Goal: Transaction & Acquisition: Purchase product/service

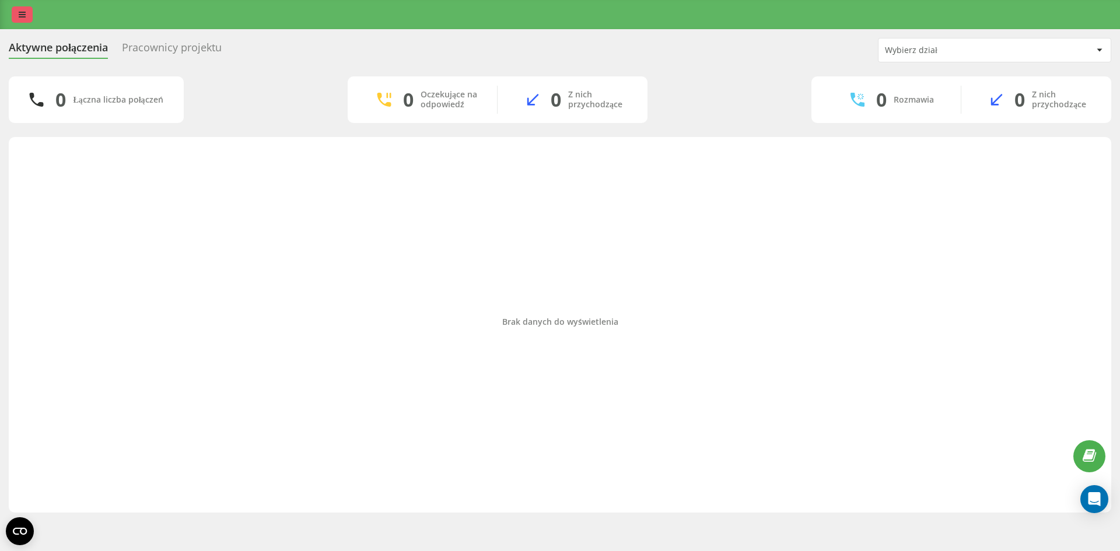
click at [22, 14] on icon at bounding box center [22, 15] width 7 height 8
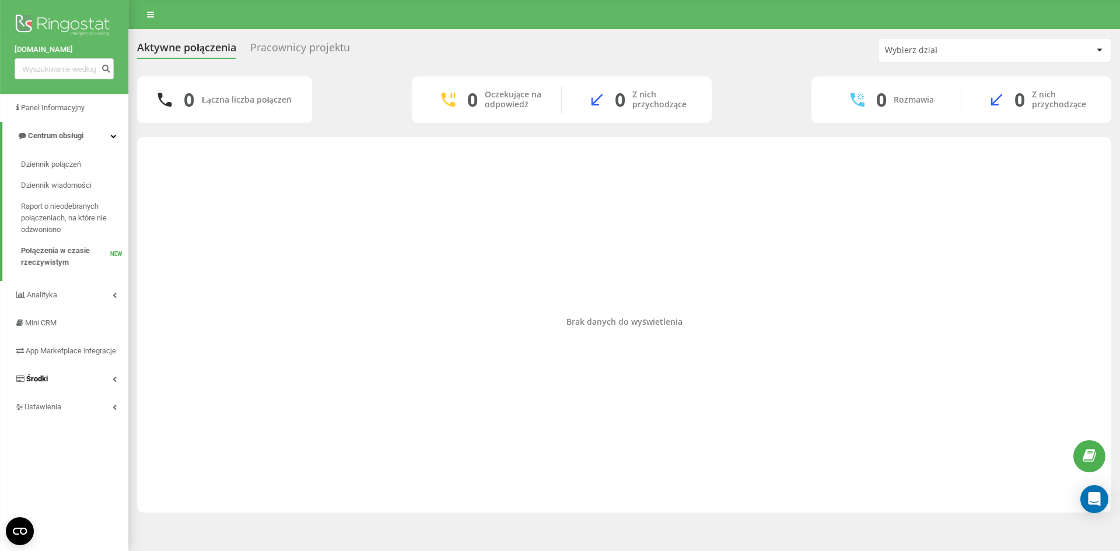
click at [76, 379] on link "Środki" at bounding box center [64, 379] width 128 height 28
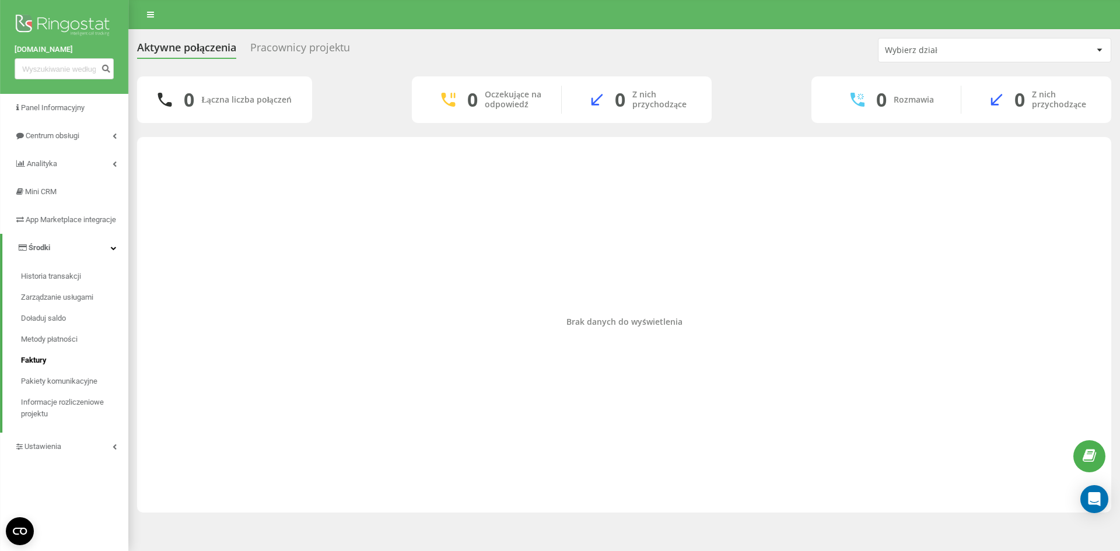
click at [46, 366] on span "Faktury" at bounding box center [34, 361] width 26 height 12
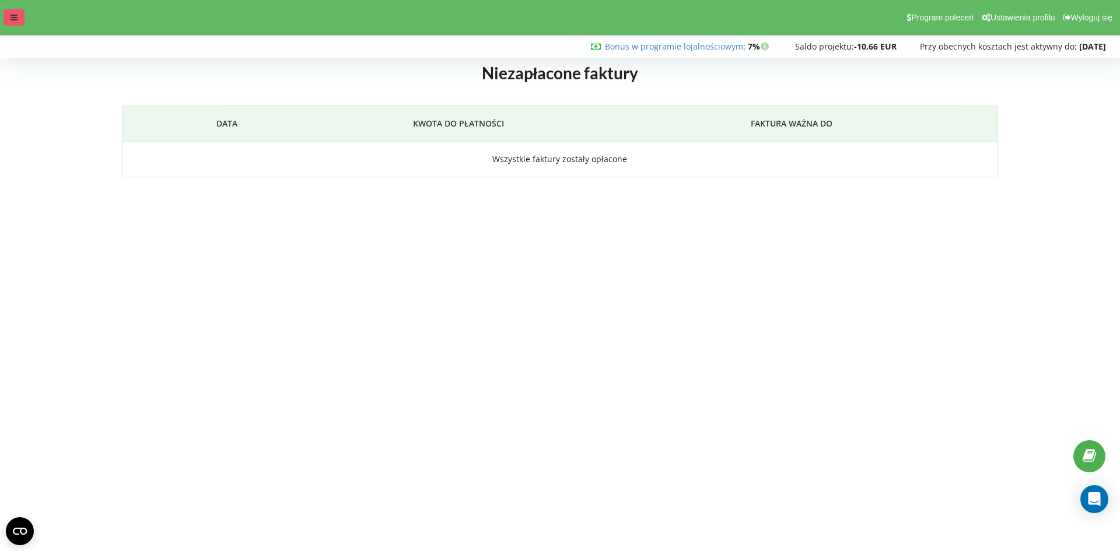
click at [14, 20] on icon at bounding box center [14, 17] width 7 height 8
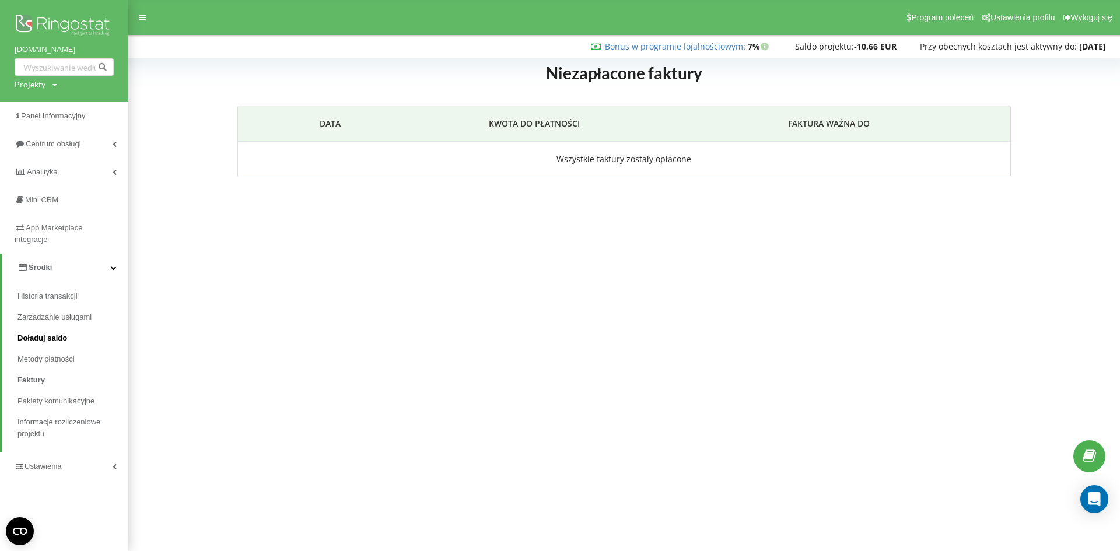
click at [51, 334] on span "Doładuj saldo" at bounding box center [43, 339] width 50 height 12
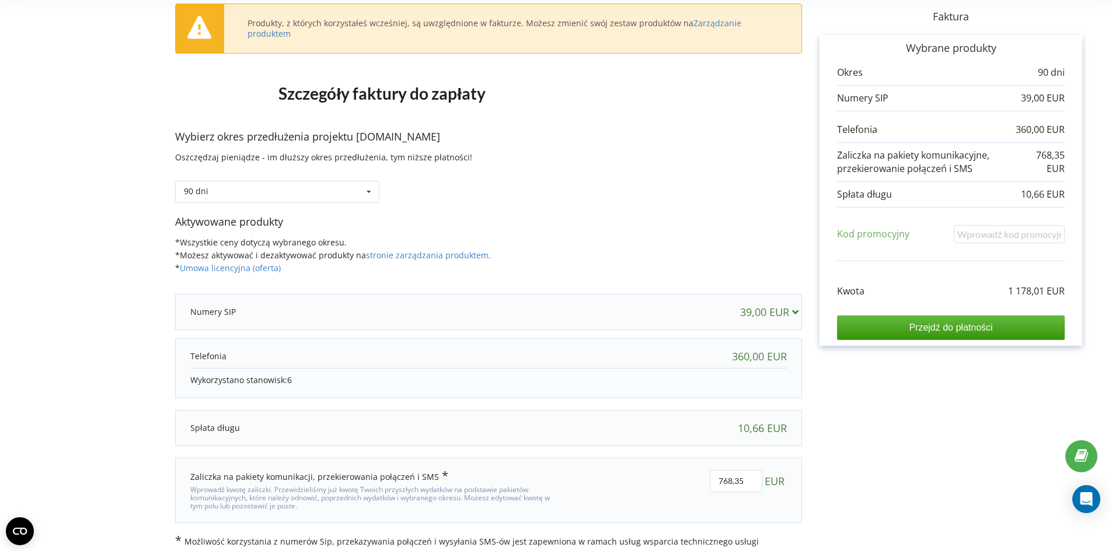
scroll to position [79, 0]
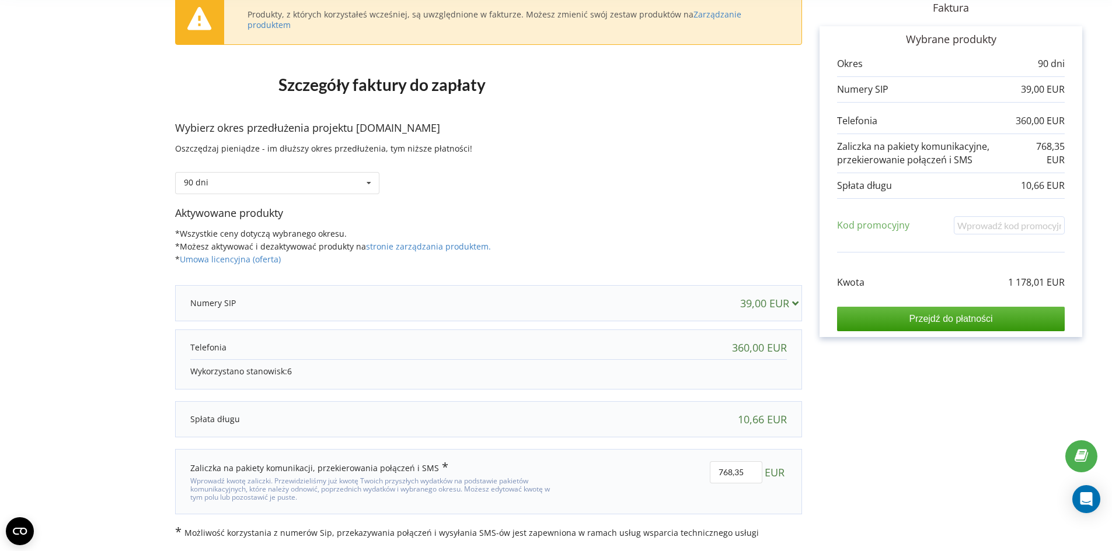
click at [789, 302] on icon at bounding box center [795, 303] width 12 height 11
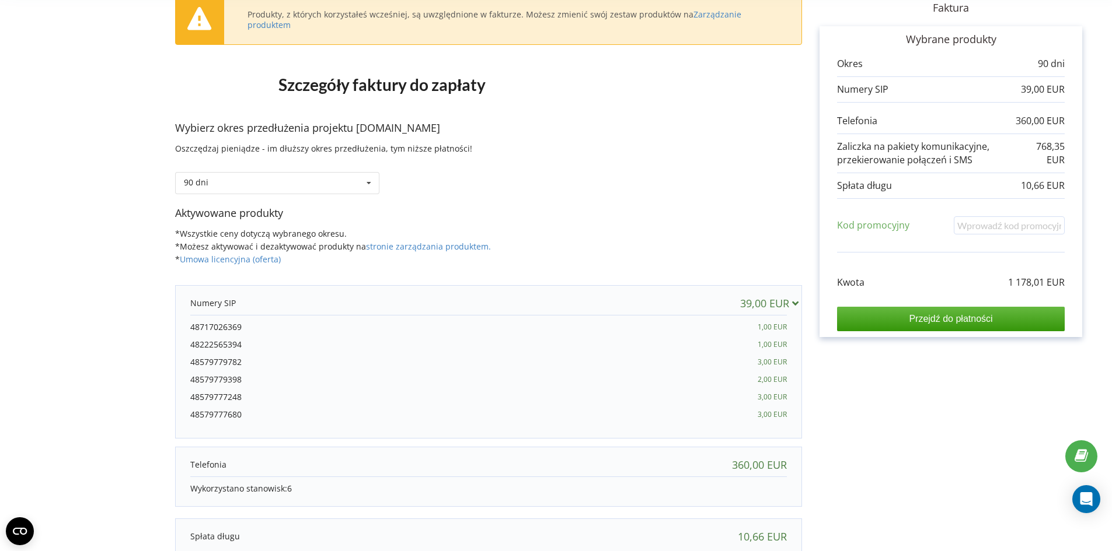
click at [789, 302] on icon at bounding box center [795, 303] width 12 height 11
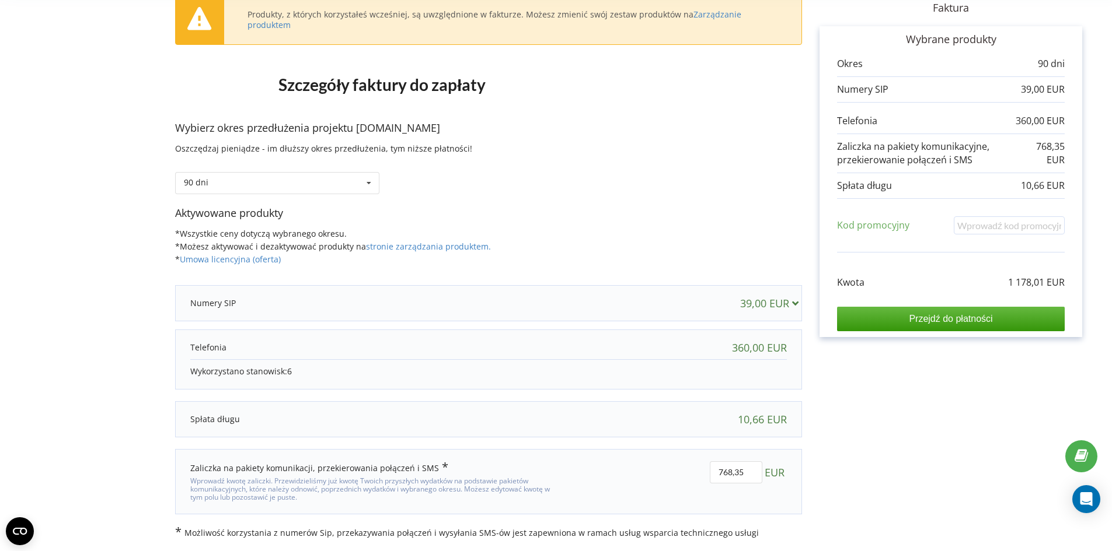
click at [784, 351] on div "360,00 EUR" at bounding box center [759, 348] width 55 height 12
click at [368, 193] on icon at bounding box center [369, 184] width 18 height 22
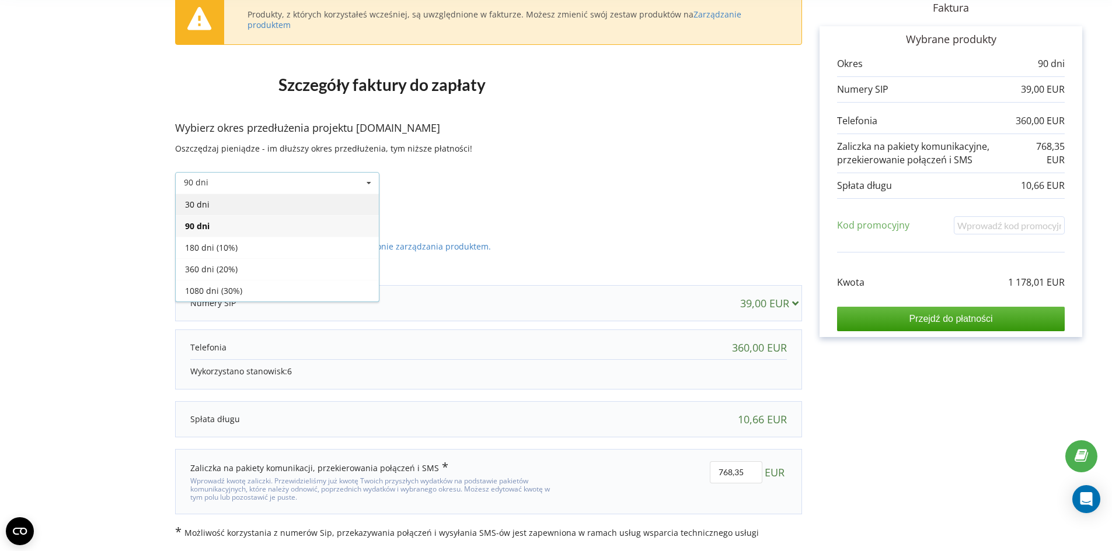
click at [251, 205] on div "30 dni" at bounding box center [277, 205] width 203 height 22
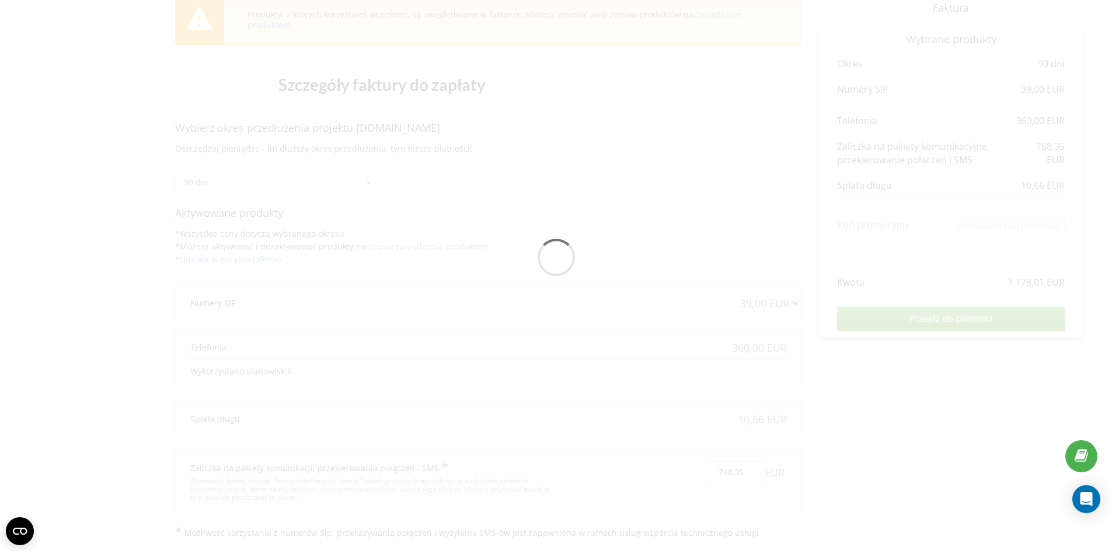
scroll to position [18, 0]
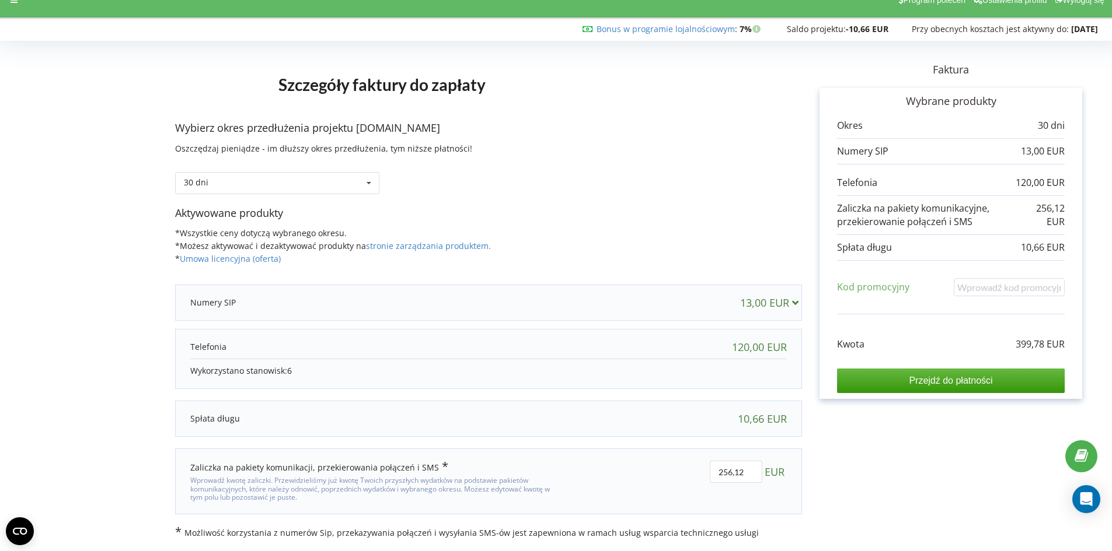
click at [381, 188] on div "30 dni 30 dni" at bounding box center [488, 175] width 627 height 40
click at [324, 182] on div "30 dni 30 dni" at bounding box center [277, 183] width 204 height 22
click at [514, 193] on div "30 dni 30 dni" at bounding box center [488, 175] width 627 height 40
click at [357, 187] on div "30 dni 30 dni" at bounding box center [277, 183] width 204 height 22
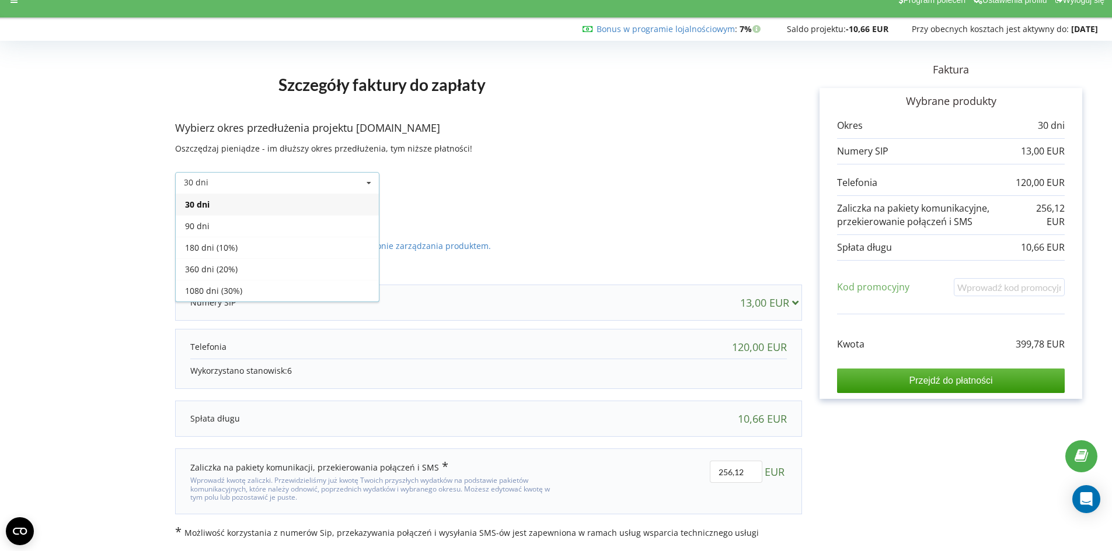
click at [357, 187] on div "30 dni 30 dni" at bounding box center [277, 183] width 204 height 22
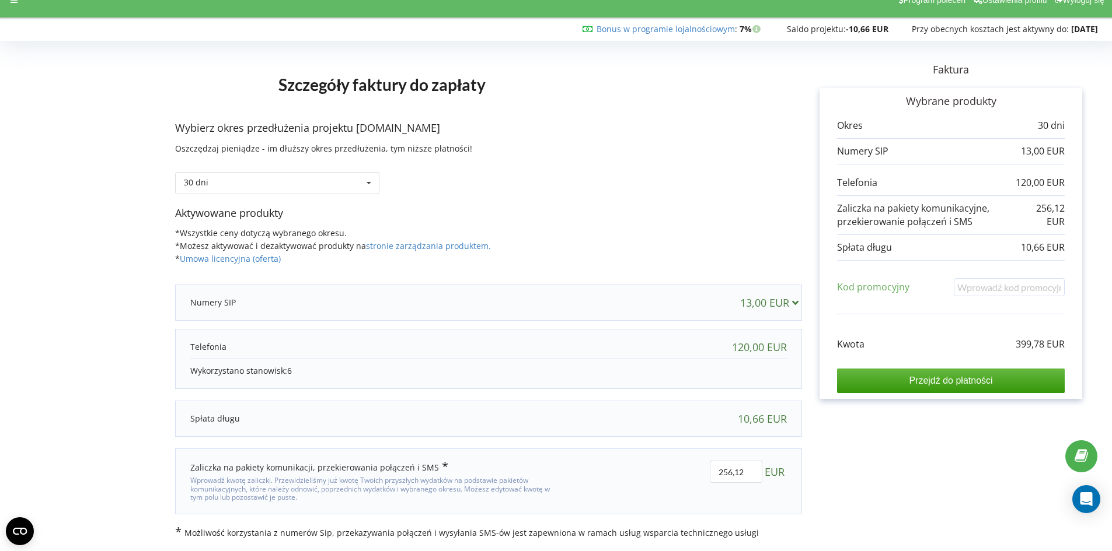
click at [609, 196] on div "Wybierz okres przedłużenia projektu english-line.pl Oszczędzaj pieniądze - im d…" at bounding box center [488, 163] width 627 height 85
click at [965, 380] on input "Przejdź do płatności" at bounding box center [951, 381] width 228 height 25
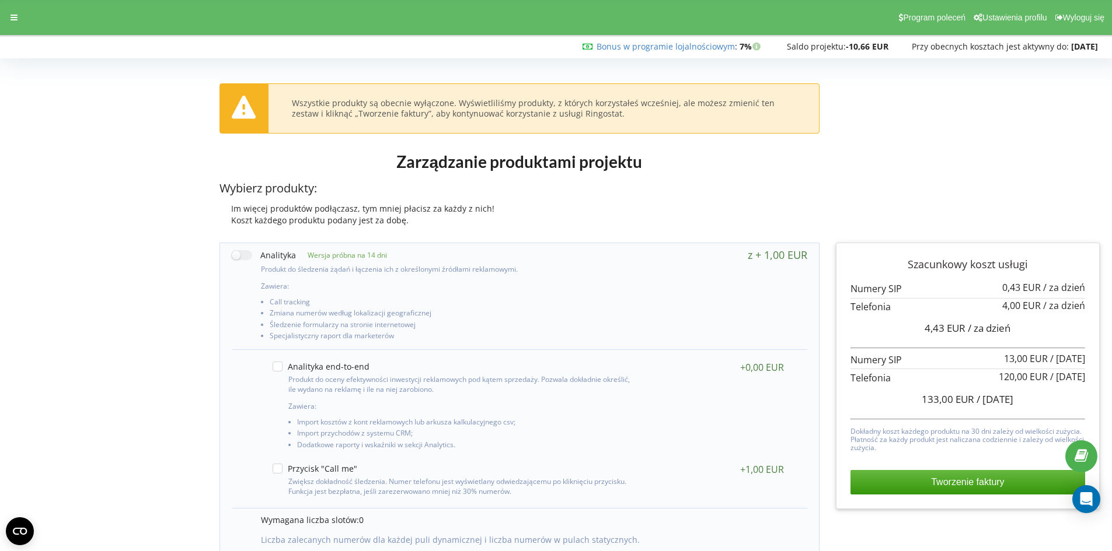
click at [25, 18] on div "Program poleceń Ustawienia profilu Wyloguj się" at bounding box center [556, 17] width 1128 height 35
click at [16, 19] on icon at bounding box center [14, 17] width 7 height 8
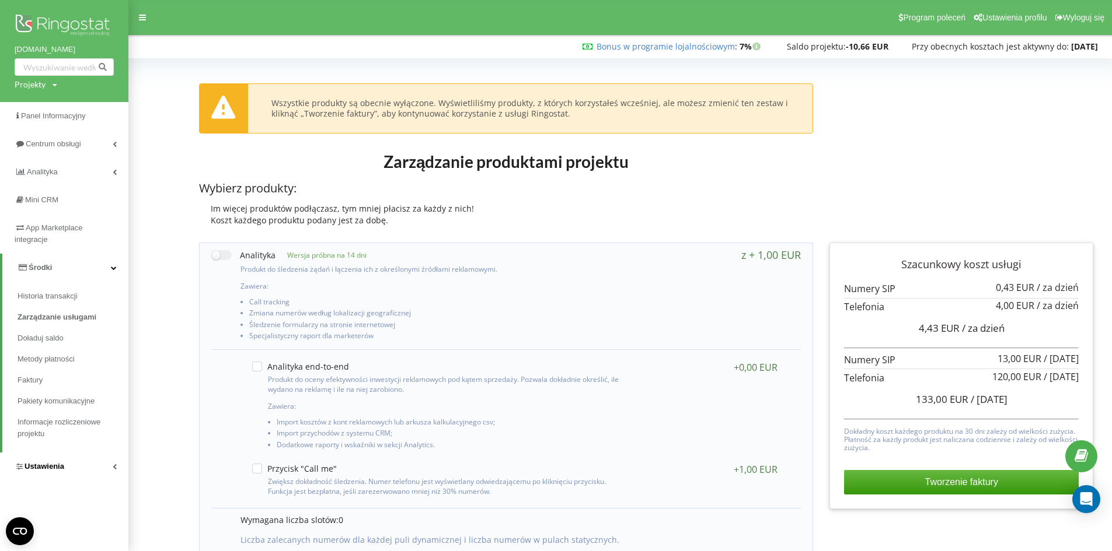
click at [55, 459] on link "Ustawienia" at bounding box center [64, 467] width 128 height 28
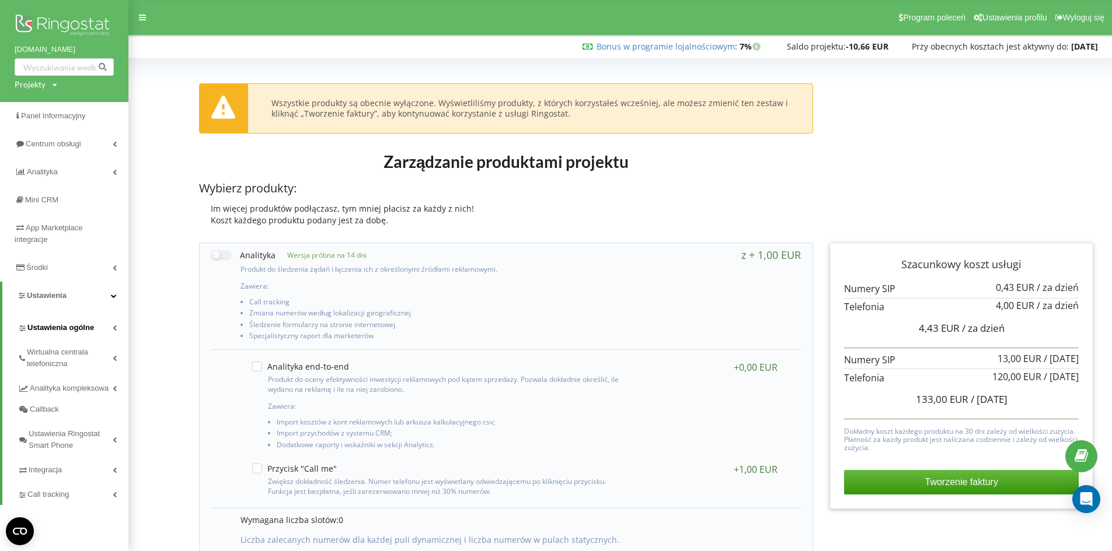
click at [53, 328] on span "Ustawienia ogólne" at bounding box center [60, 328] width 67 height 12
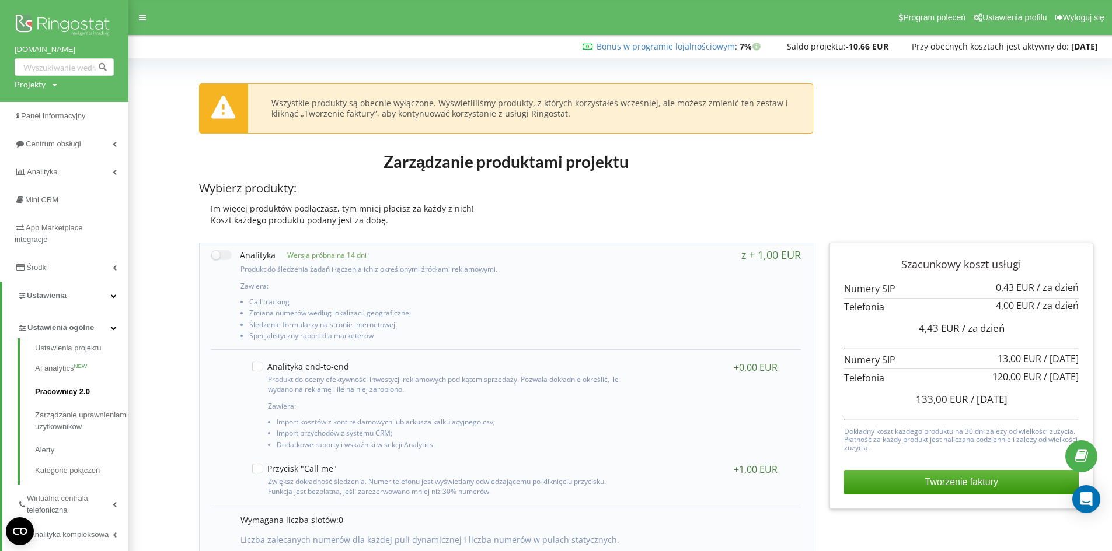
click at [62, 393] on link "Pracownicy 2.0" at bounding box center [81, 391] width 93 height 23
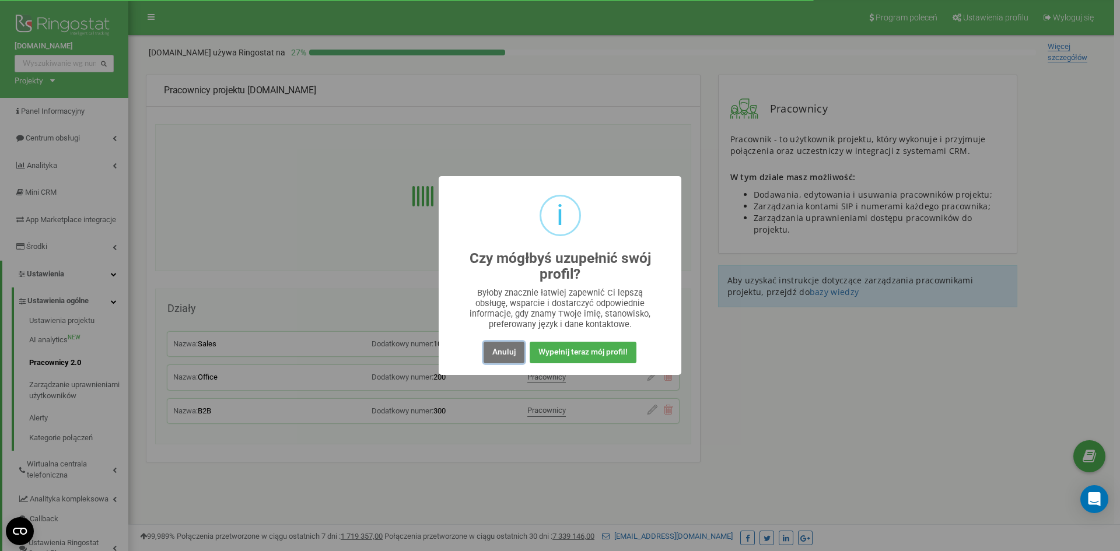
click at [504, 356] on button "Anuluj" at bounding box center [504, 353] width 41 height 22
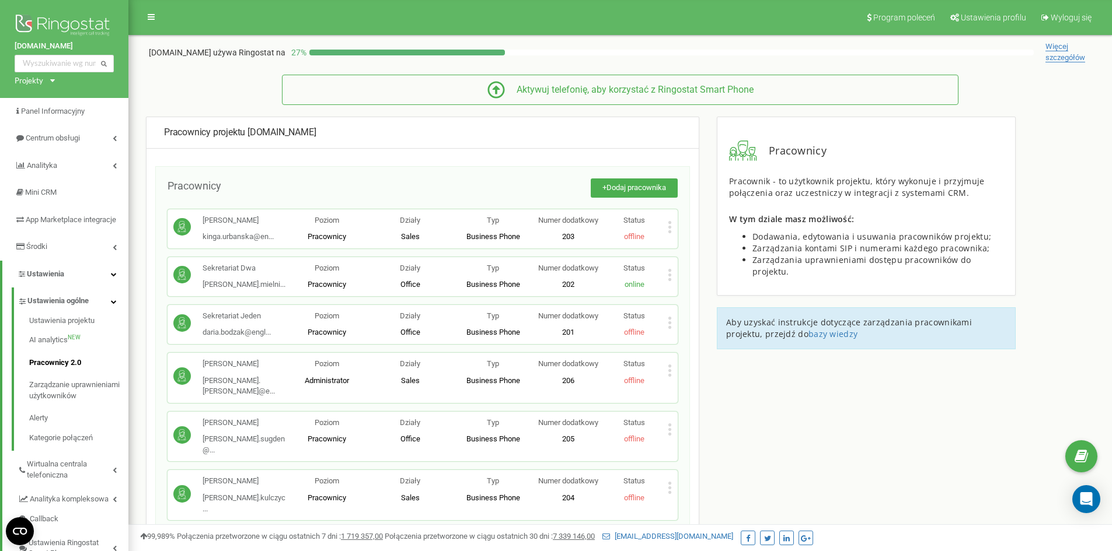
click at [668, 418] on div "Edytuj Usuń pracownika Kopiuj SIP Kopiuj Email [GEOGRAPHIC_DATA] ID ( 459576 )" at bounding box center [670, 431] width 4 height 27
click at [669, 424] on icon at bounding box center [670, 430] width 4 height 12
click at [718, 463] on span "Usuń pracownika" at bounding box center [714, 467] width 63 height 8
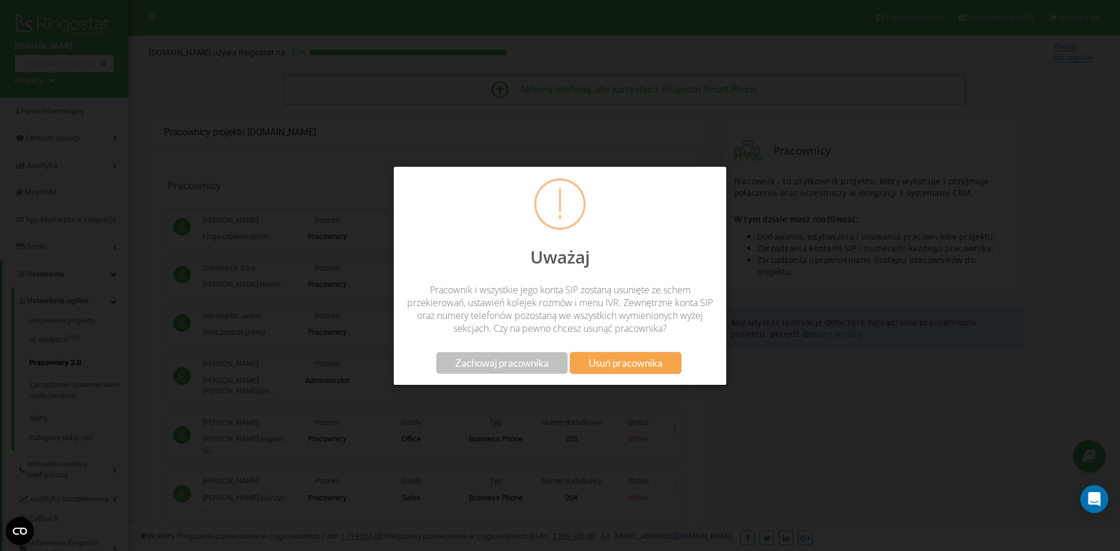
click at [635, 367] on span "Usuń pracownika" at bounding box center [626, 363] width 74 height 12
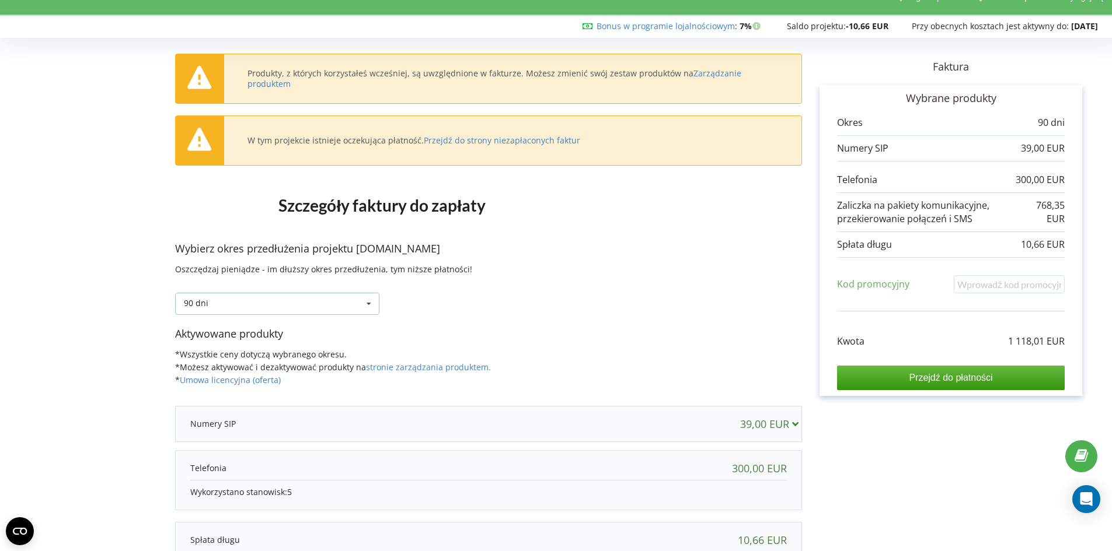
click at [337, 303] on div "90 dni 30 dni" at bounding box center [277, 304] width 204 height 22
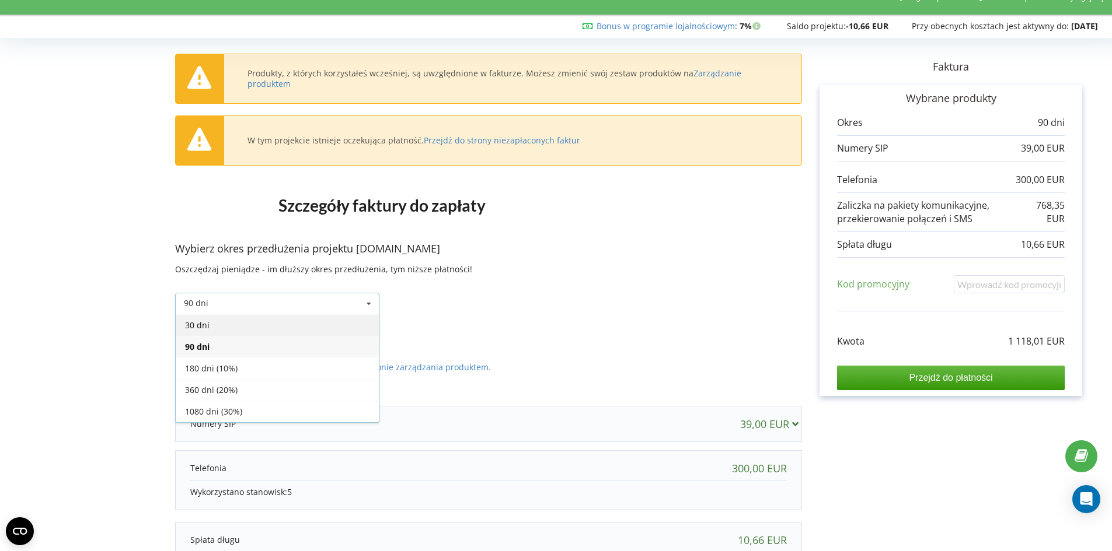
click at [236, 324] on div "30 dni" at bounding box center [277, 326] width 203 height 22
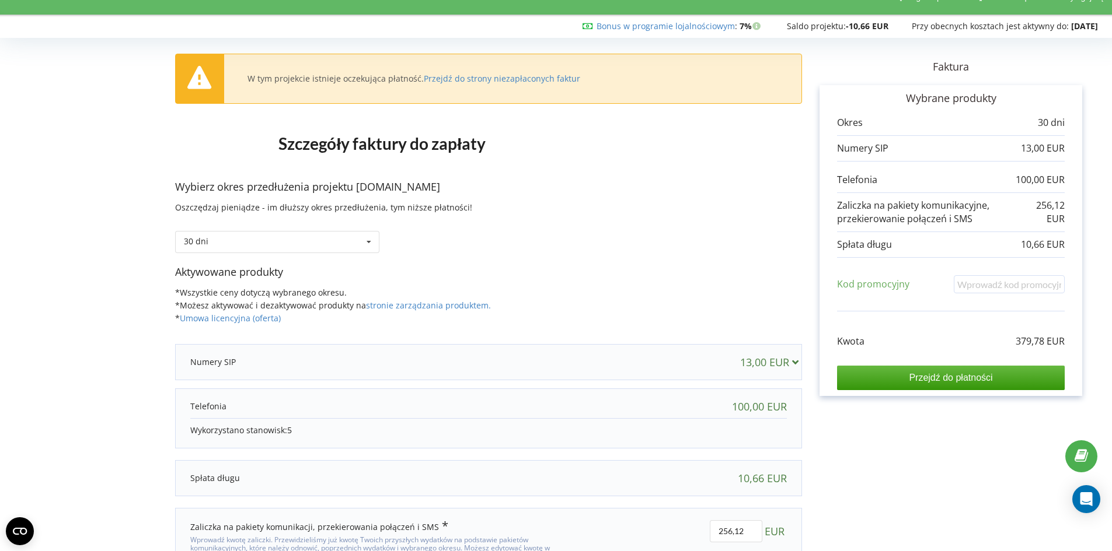
scroll to position [79, 0]
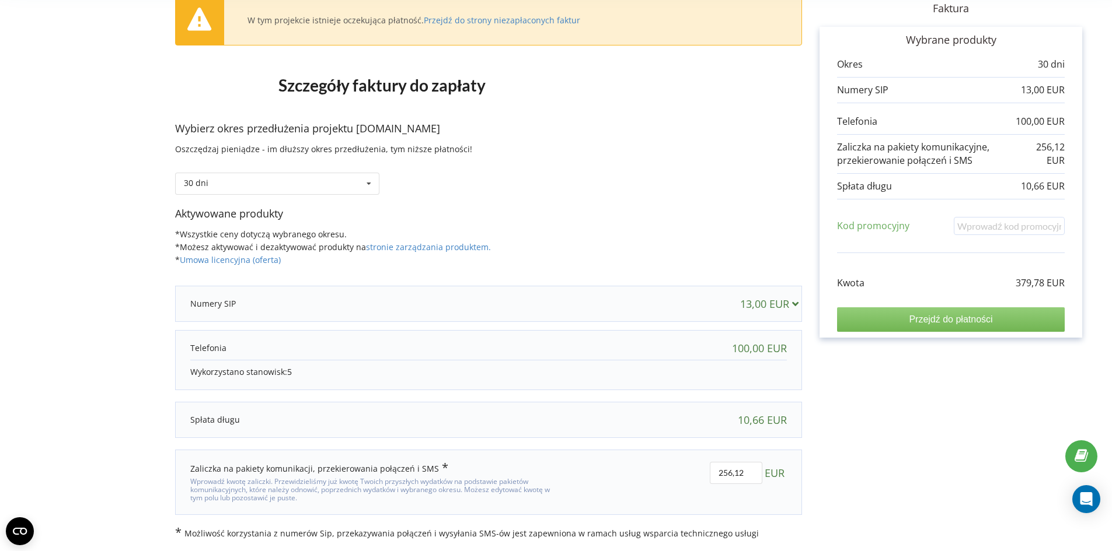
click at [925, 317] on input "Przejdź do płatności" at bounding box center [951, 319] width 228 height 25
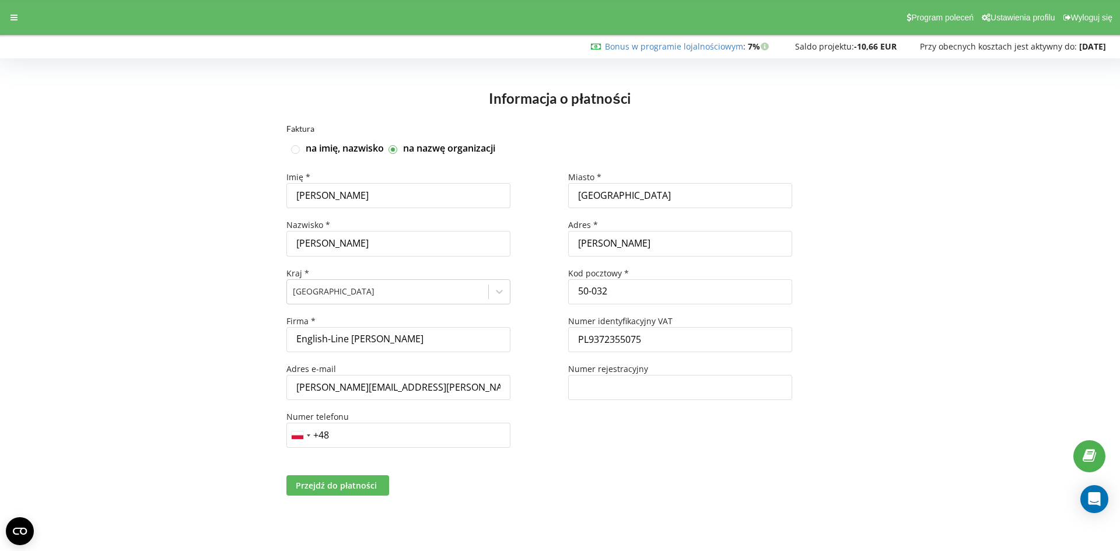
click at [343, 485] on span "Przejdź do płatności" at bounding box center [336, 485] width 81 height 11
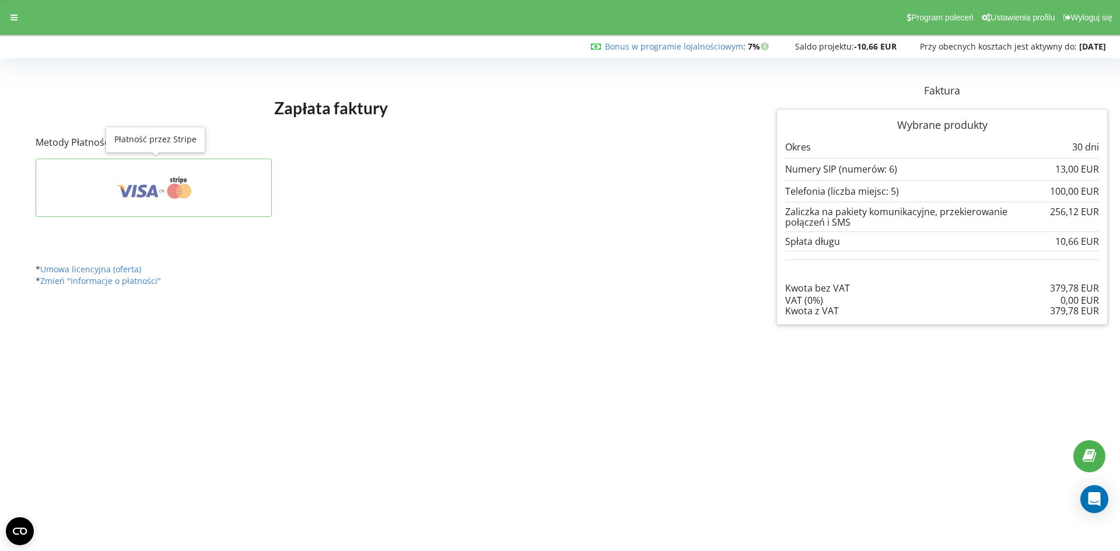
click at [173, 195] on icon at bounding box center [174, 191] width 15 height 15
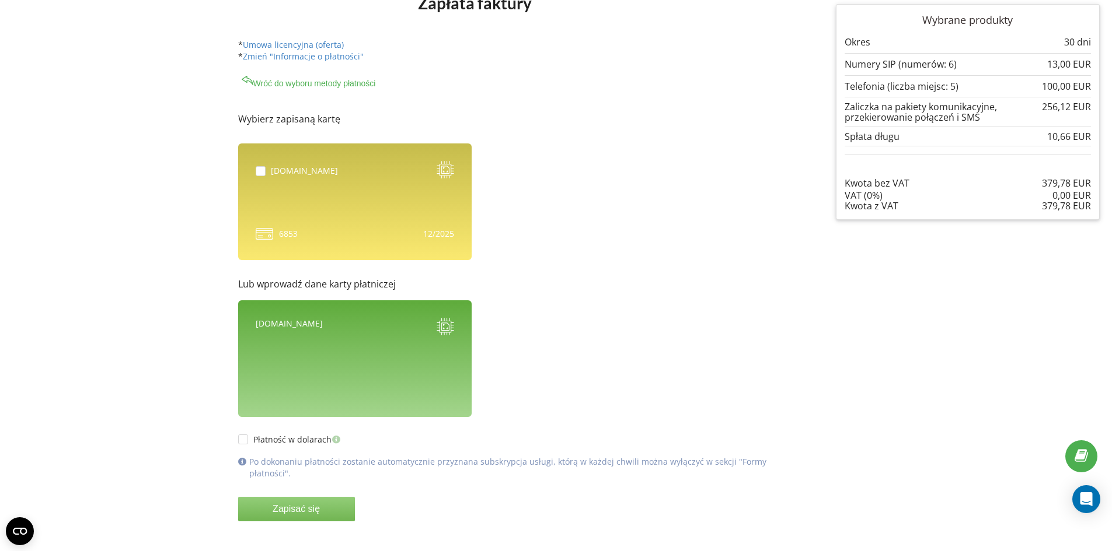
scroll to position [111, 0]
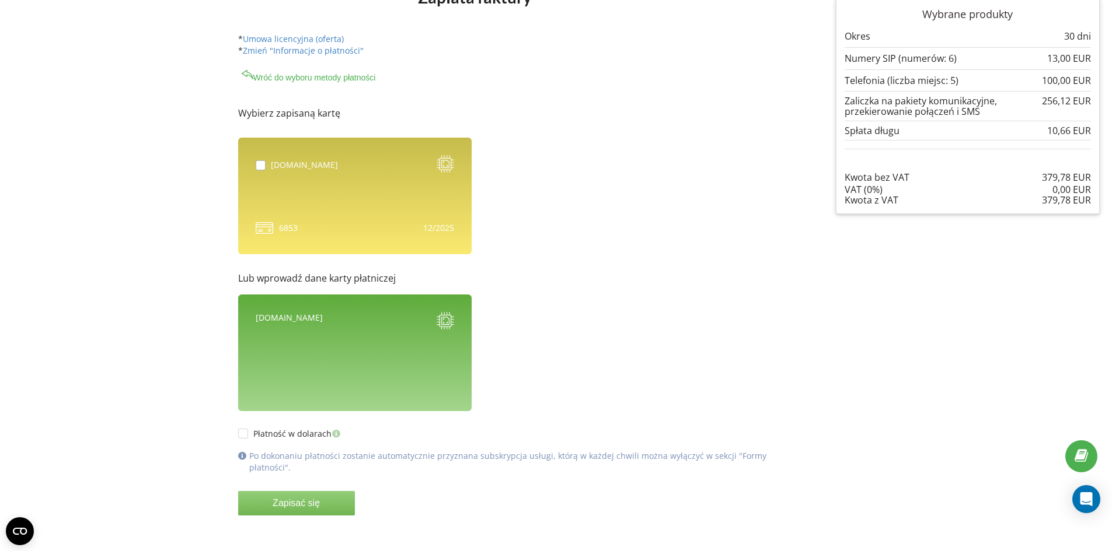
click at [256, 160] on label at bounding box center [263, 160] width 15 height 0
checkbox input "true"
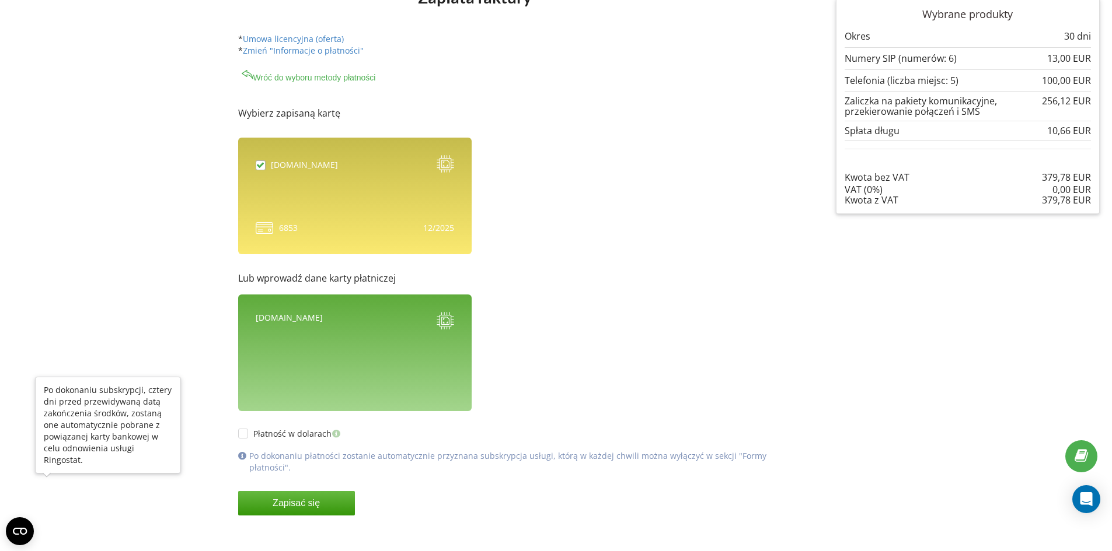
click at [238, 493] on button "Zapisać się" at bounding box center [296, 503] width 117 height 25
